Goal: Task Accomplishment & Management: Manage account settings

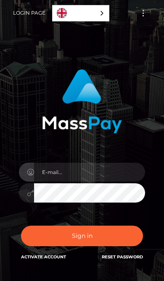
scroll to position [86, 0]
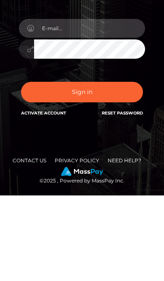
type input "[EMAIL_ADDRESS][DOMAIN_NAME]"
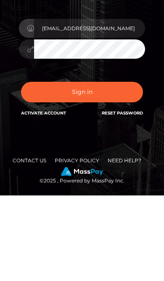
scroll to position [57, 0]
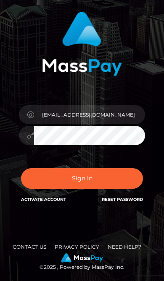
click at [120, 180] on button "Sign in" at bounding box center [82, 178] width 122 height 21
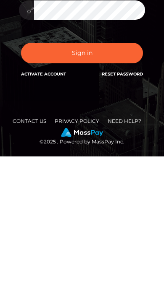
scroll to position [94, 0]
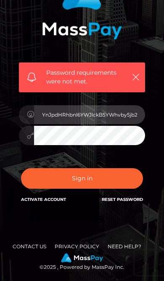
click at [127, 117] on input "YnJpdHRhbnl6YWJlckB5YWhvby5jb20=" at bounding box center [89, 114] width 111 height 19
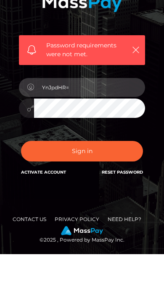
type input "="
click at [126, 105] on input "=" at bounding box center [89, 114] width 111 height 19
type input "[EMAIL_ADDRESS][DOMAIN_NAME]"
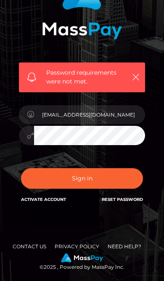
click at [128, 177] on button "Sign in" at bounding box center [82, 178] width 122 height 21
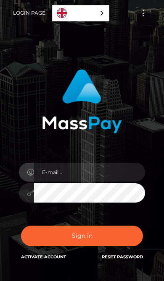
scroll to position [86, 0]
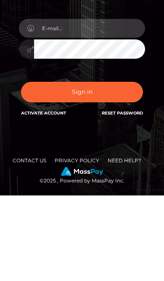
type input "[EMAIL_ADDRESS][DOMAIN_NAME]"
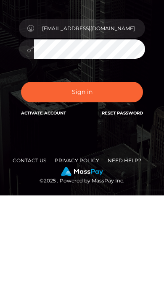
scroll to position [57, 0]
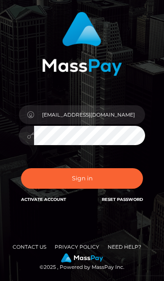
click at [126, 173] on button "Sign in" at bounding box center [82, 178] width 122 height 21
